Goal: Task Accomplishment & Management: Use online tool/utility

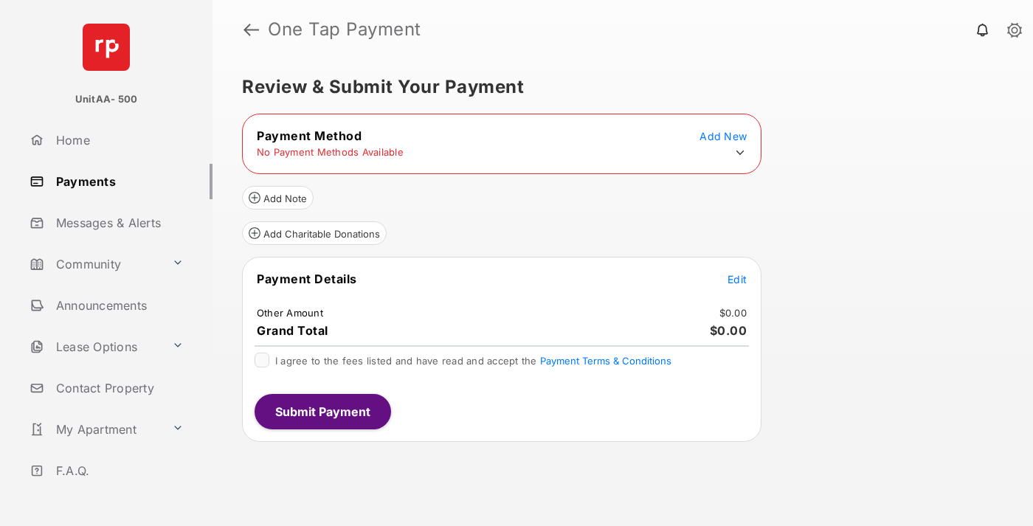
click at [740, 153] on icon at bounding box center [739, 152] width 13 height 13
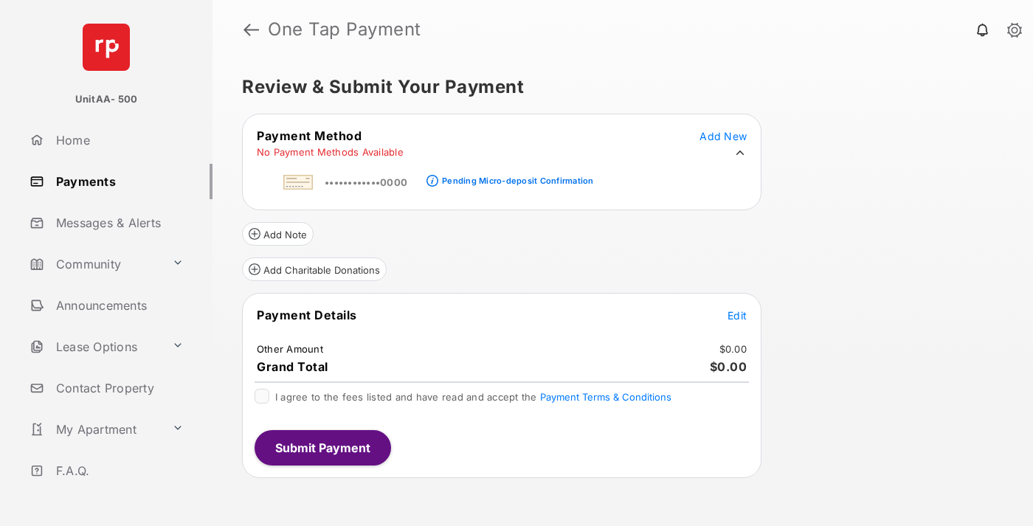
click at [515, 176] on div "Pending Micro-deposit Confirmation" at bounding box center [517, 181] width 151 height 10
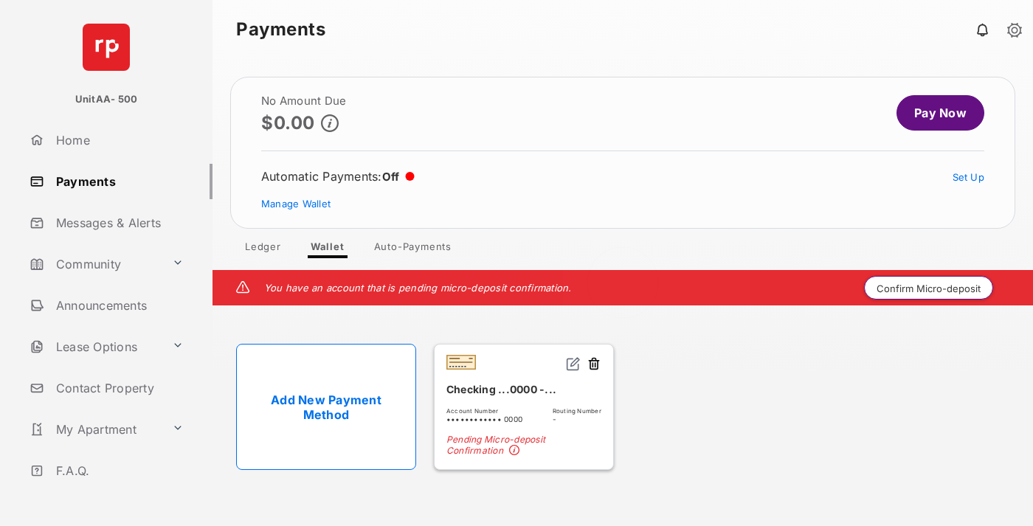
click at [929, 288] on button "Confirm Micro-deposit" at bounding box center [928, 288] width 129 height 24
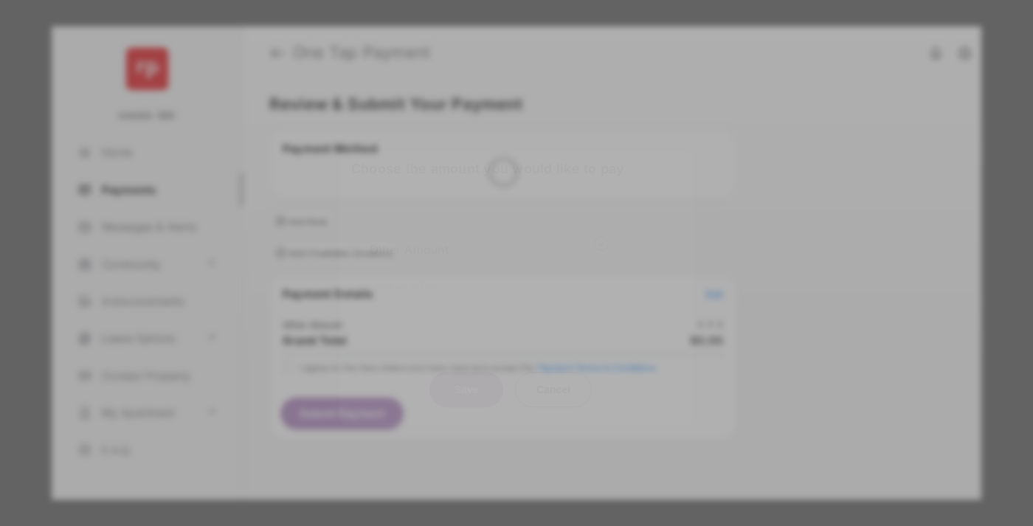
click at [489, 237] on div "Other Amount" at bounding box center [489, 249] width 239 height 25
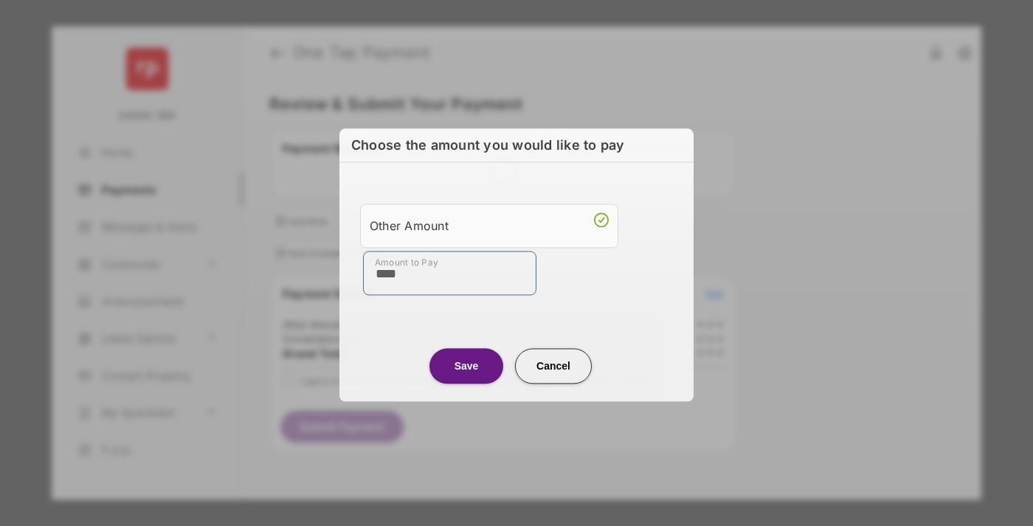
type input "****"
click at [466, 365] on button "Save" at bounding box center [466, 365] width 74 height 35
